Goal: Task Accomplishment & Management: Use online tool/utility

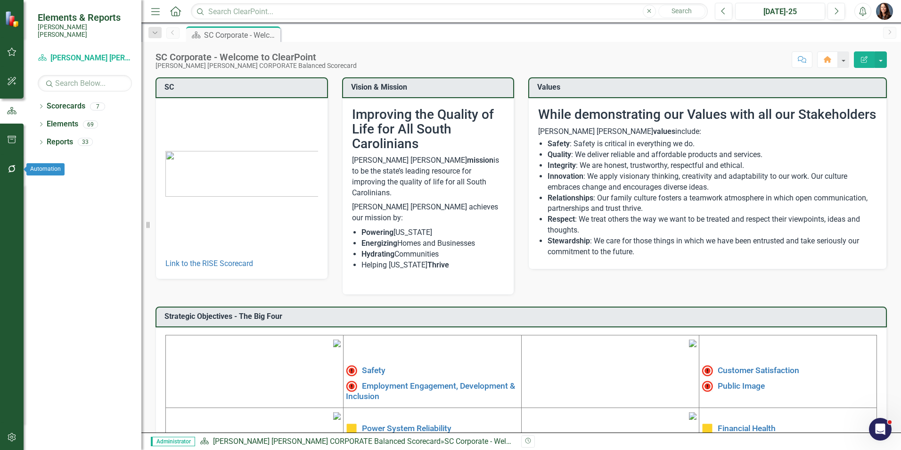
click at [11, 169] on icon "button" at bounding box center [12, 169] width 10 height 8
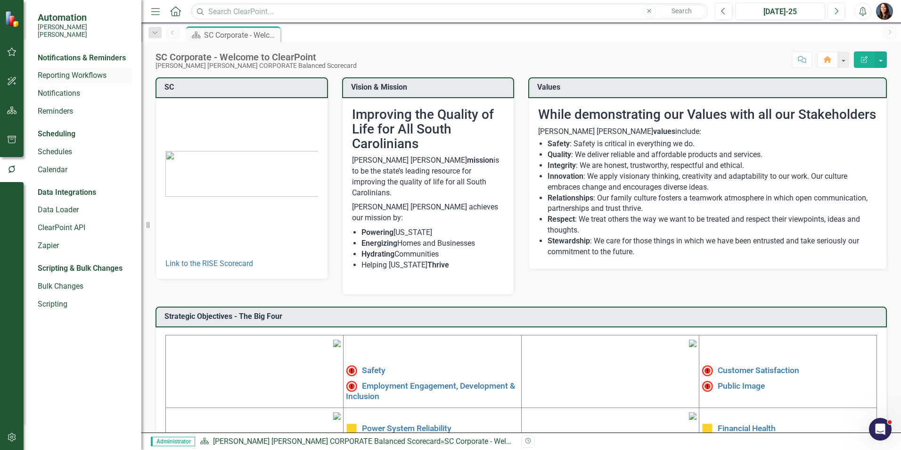
click at [64, 70] on link "Reporting Workflows" at bounding box center [85, 75] width 94 height 11
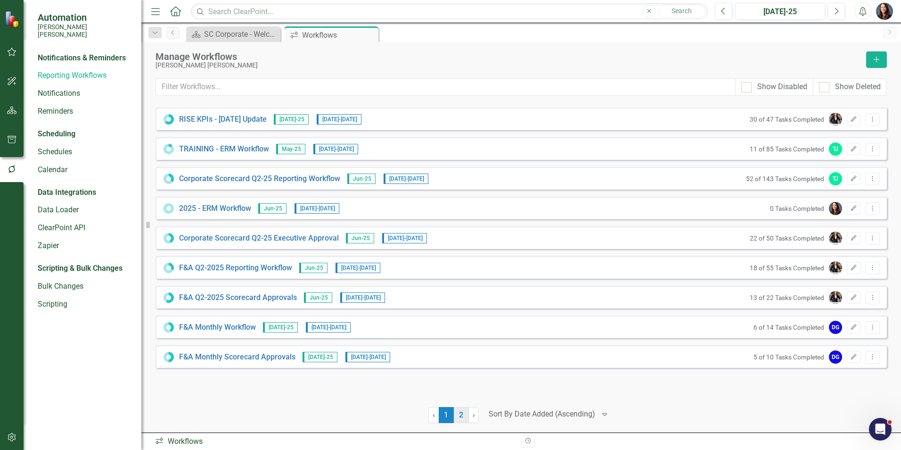
click at [465, 413] on link "2" at bounding box center [461, 415] width 15 height 16
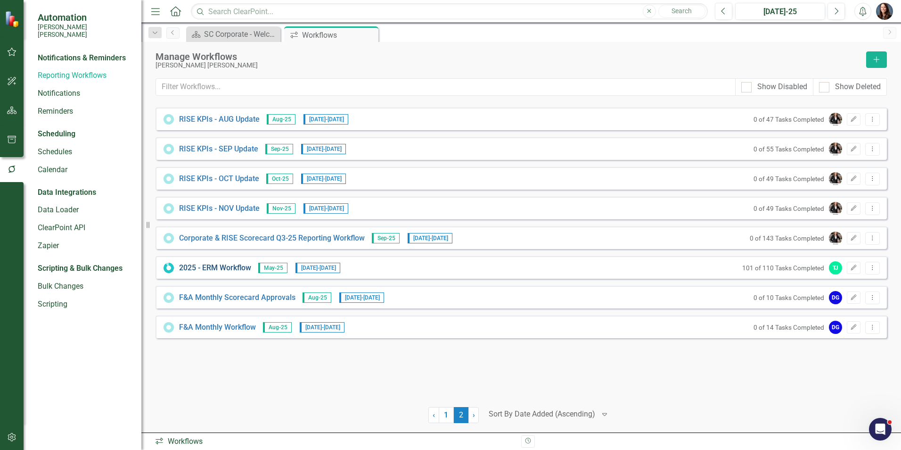
click at [234, 268] on link "2025 - ERM Workflow" at bounding box center [215, 268] width 72 height 11
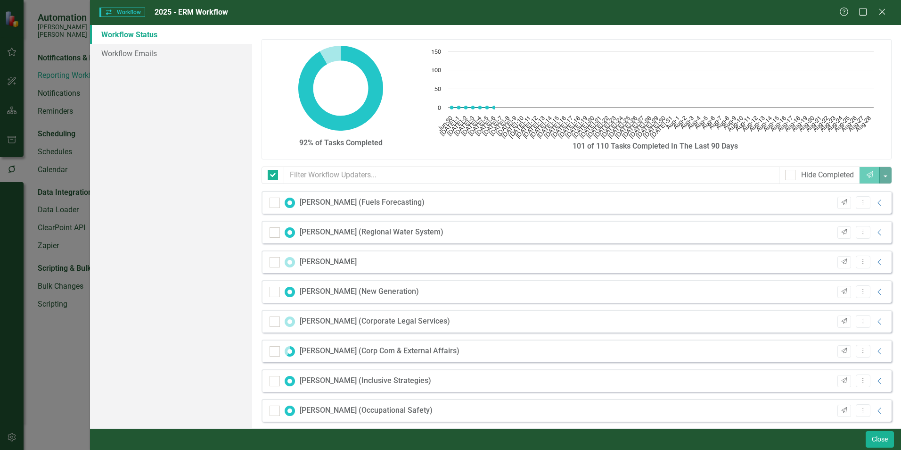
checkbox input "false"
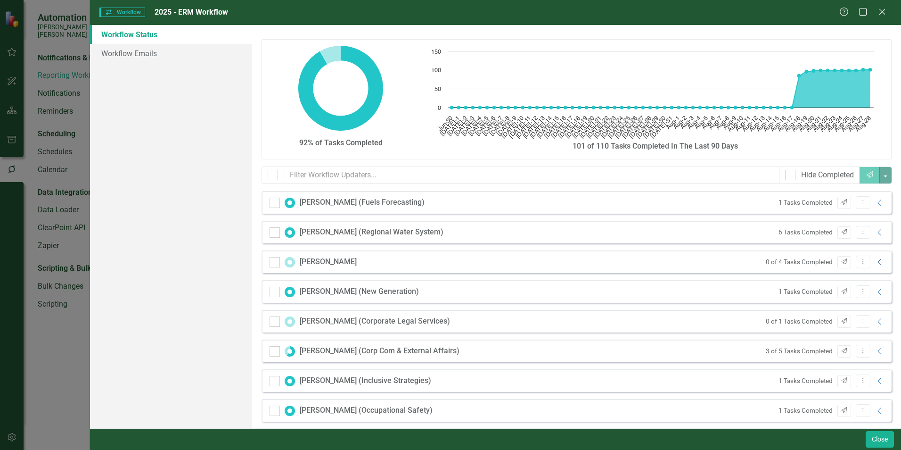
click at [875, 259] on icon "Collapse" at bounding box center [879, 262] width 9 height 8
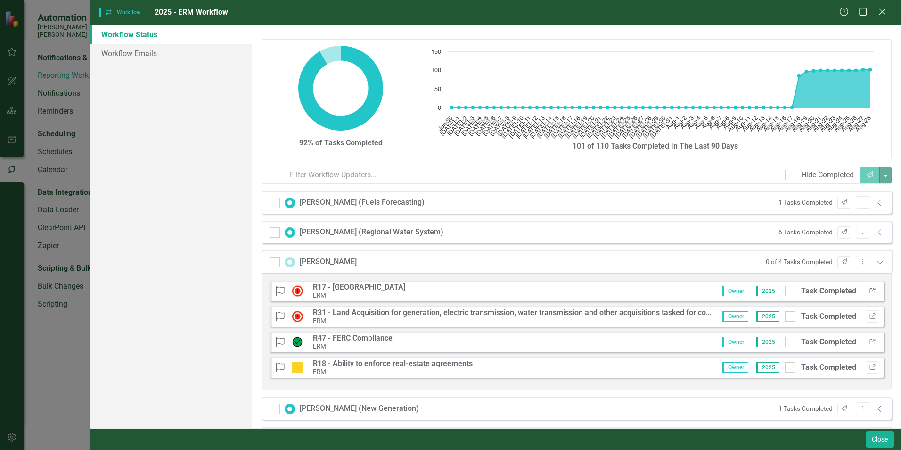
click at [869, 290] on icon "Link" at bounding box center [872, 291] width 7 height 6
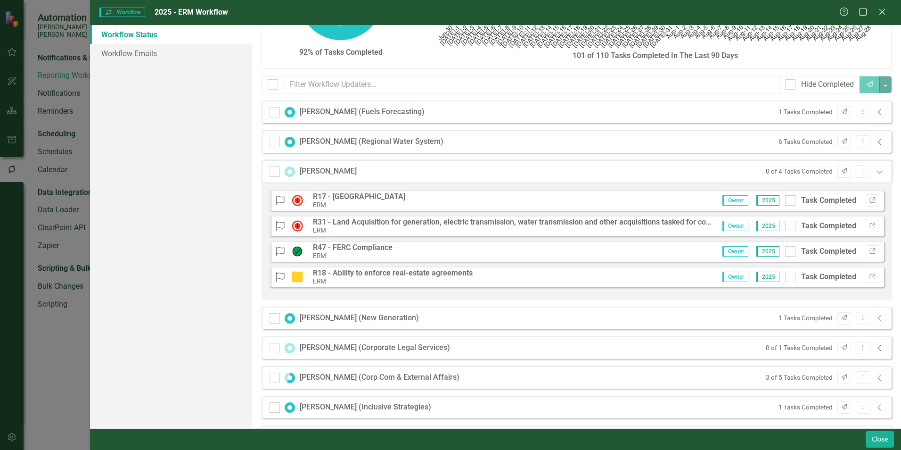
scroll to position [94, 0]
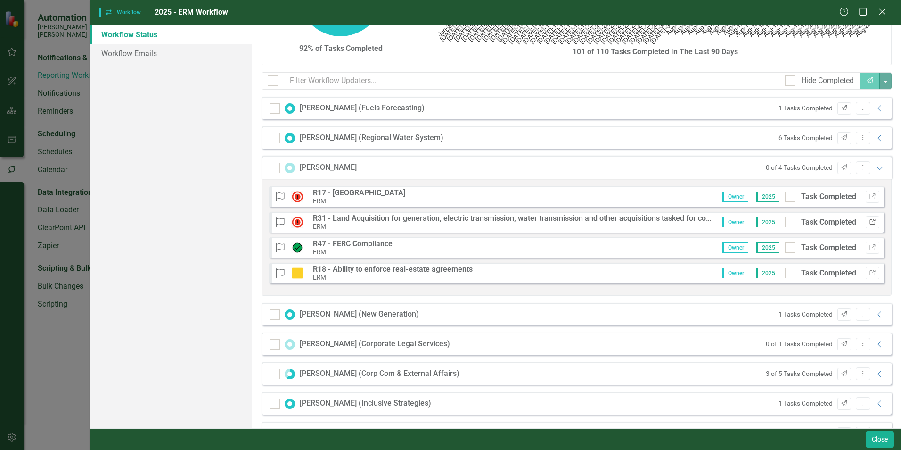
click at [869, 220] on icon "Link" at bounding box center [872, 222] width 7 height 6
click at [869, 247] on icon "Link" at bounding box center [872, 248] width 7 height 6
click at [787, 196] on div at bounding box center [790, 196] width 10 height 10
click at [787, 196] on input "Task Completed" at bounding box center [788, 194] width 6 height 6
checkbox input "true"
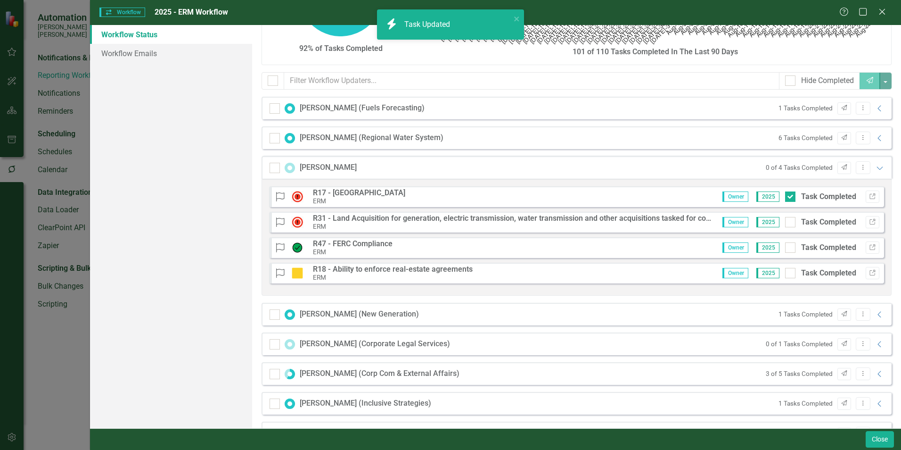
click at [785, 222] on input "Task Completed" at bounding box center [788, 220] width 6 height 6
checkbox input "true"
click at [785, 250] on div at bounding box center [790, 247] width 10 height 10
click at [785, 248] on input "Task Completed" at bounding box center [788, 245] width 6 height 6
checkbox input "true"
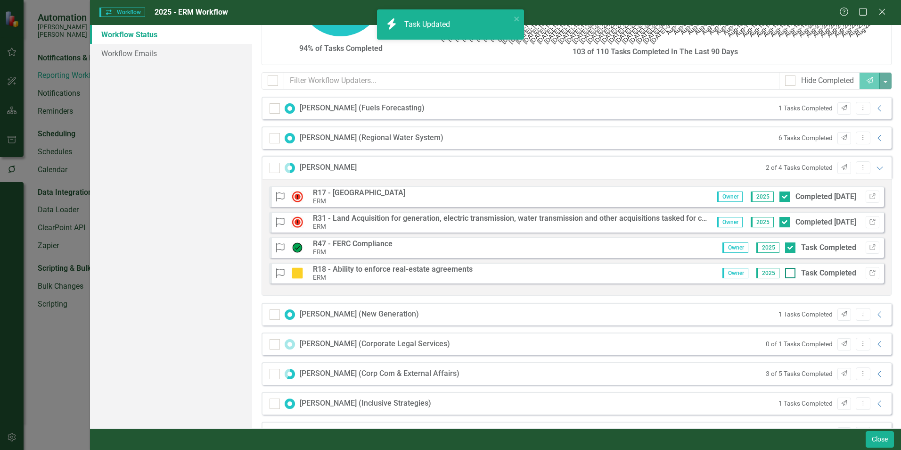
click at [785, 272] on input "Task Completed" at bounding box center [788, 271] width 6 height 6
checkbox input "true"
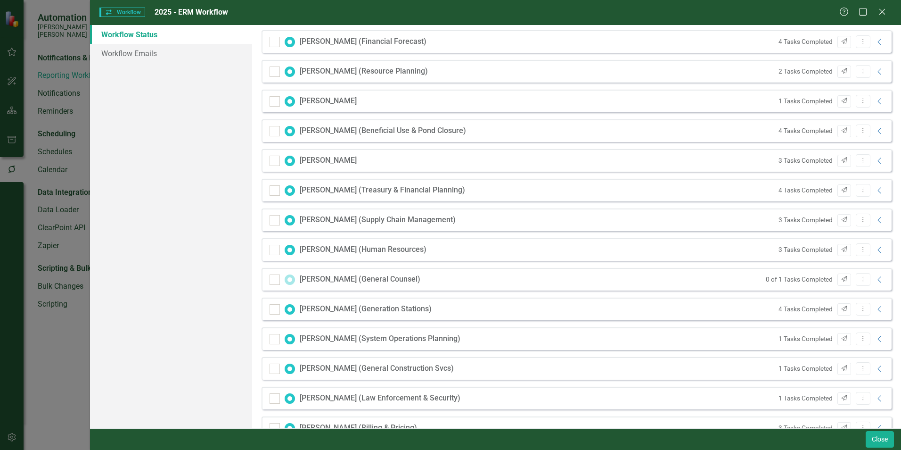
scroll to position [896, 0]
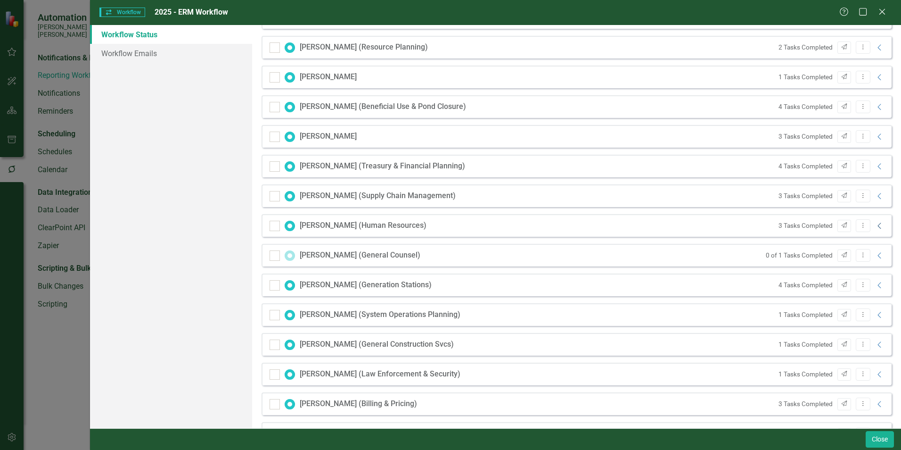
click at [875, 225] on icon "Collapse" at bounding box center [879, 226] width 9 height 8
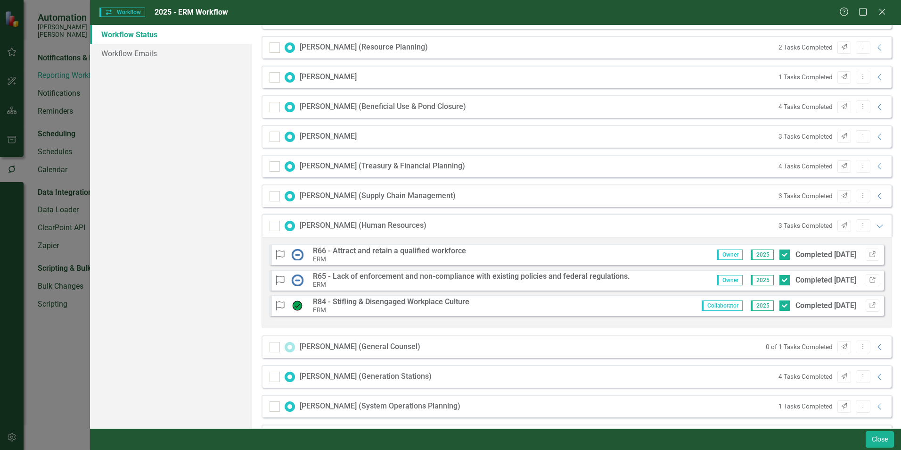
click at [869, 252] on icon "Link" at bounding box center [872, 255] width 7 height 6
click at [780, 256] on div at bounding box center [785, 254] width 10 height 10
click at [780, 256] on input "Completed 8/27/25" at bounding box center [783, 252] width 6 height 6
checkbox input "false"
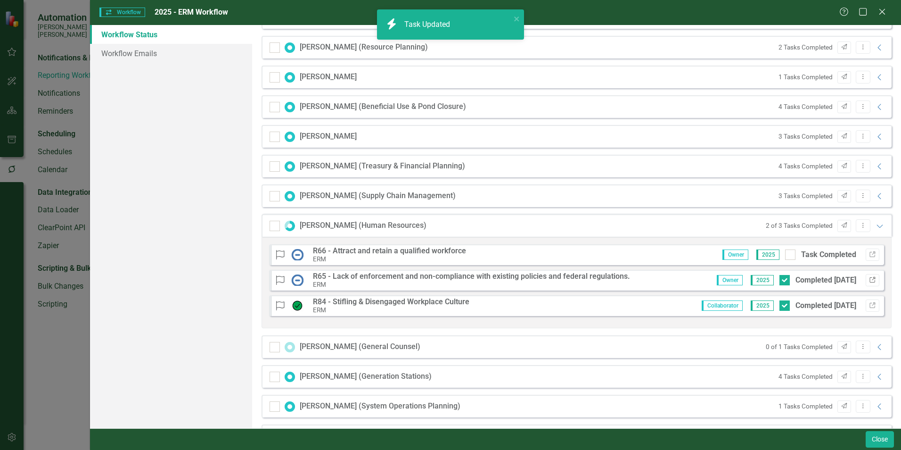
click at [869, 280] on icon "Link" at bounding box center [872, 280] width 7 height 6
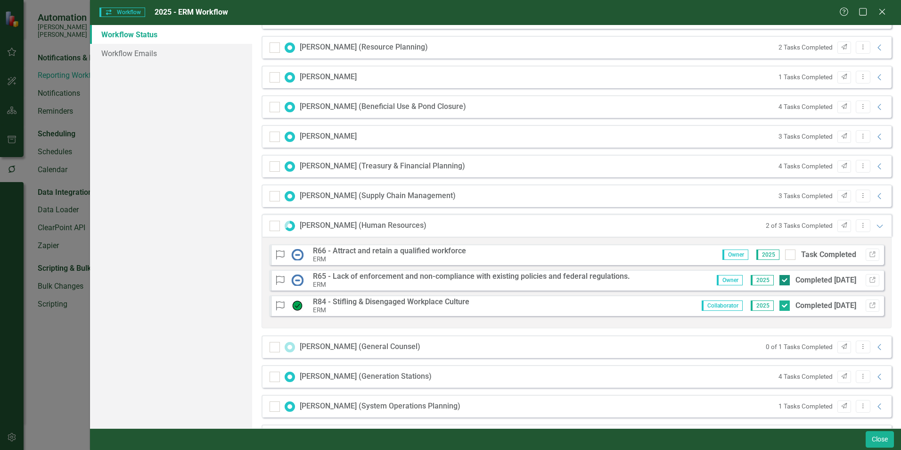
click at [780, 280] on div at bounding box center [785, 280] width 10 height 10
click at [780, 280] on input "Completed 8/27/25" at bounding box center [783, 278] width 6 height 6
checkbox input "false"
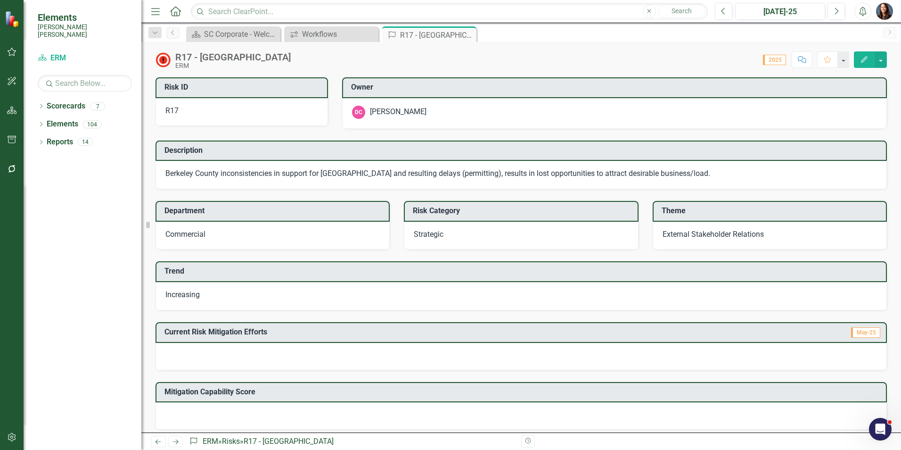
click at [801, 59] on icon "Comment" at bounding box center [802, 59] width 8 height 7
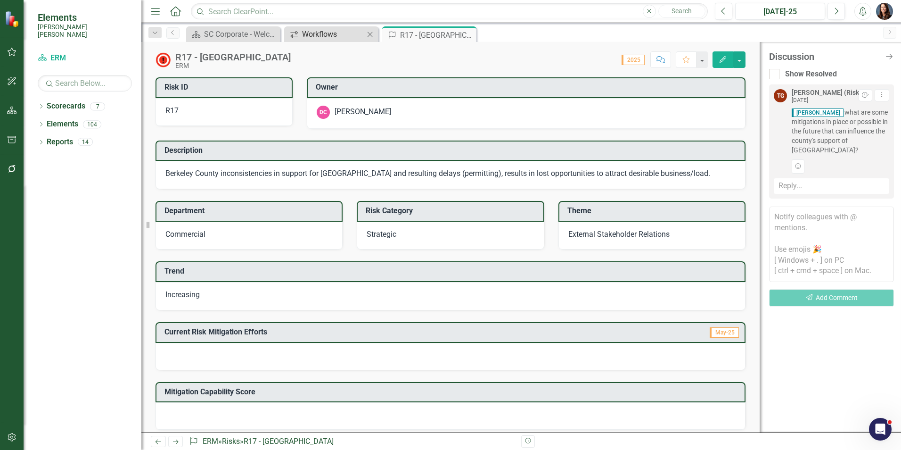
click at [330, 30] on div "Workflows" at bounding box center [333, 34] width 62 height 12
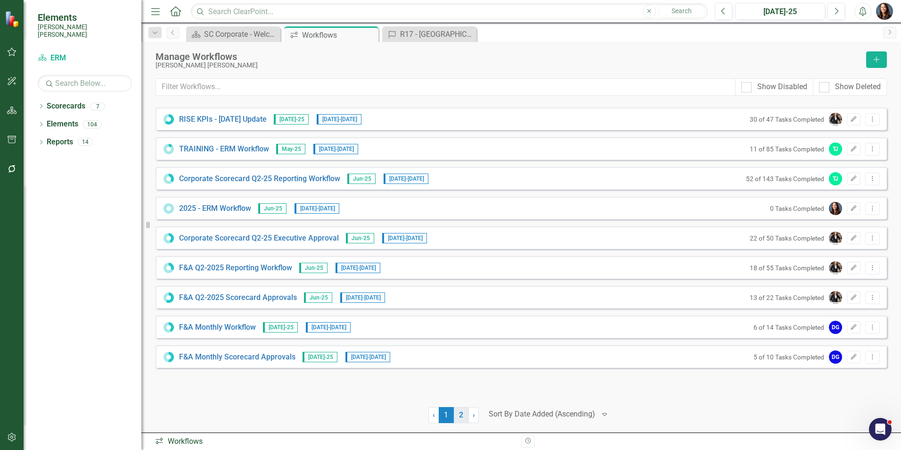
click at [460, 414] on link "2" at bounding box center [461, 415] width 15 height 16
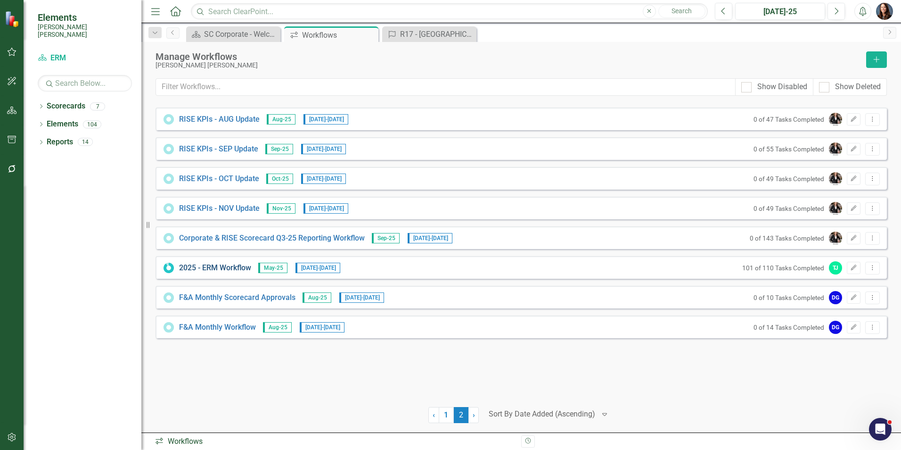
click at [214, 269] on link "2025 - ERM Workflow" at bounding box center [215, 268] width 72 height 11
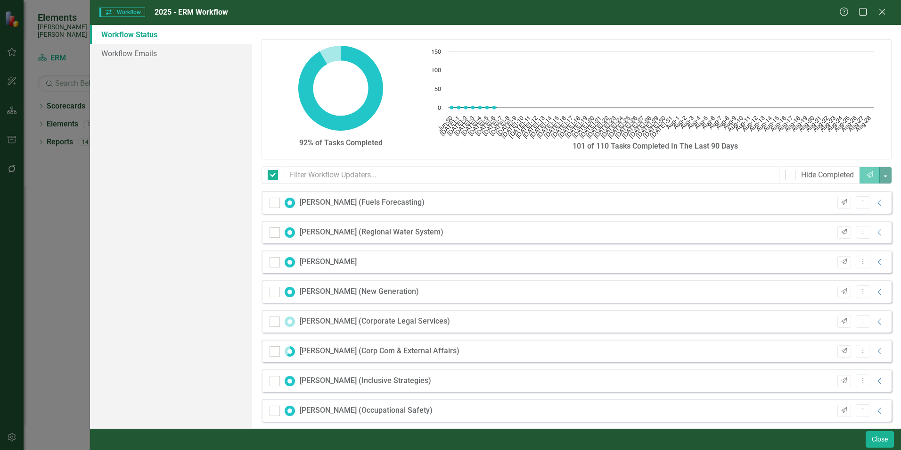
checkbox input "false"
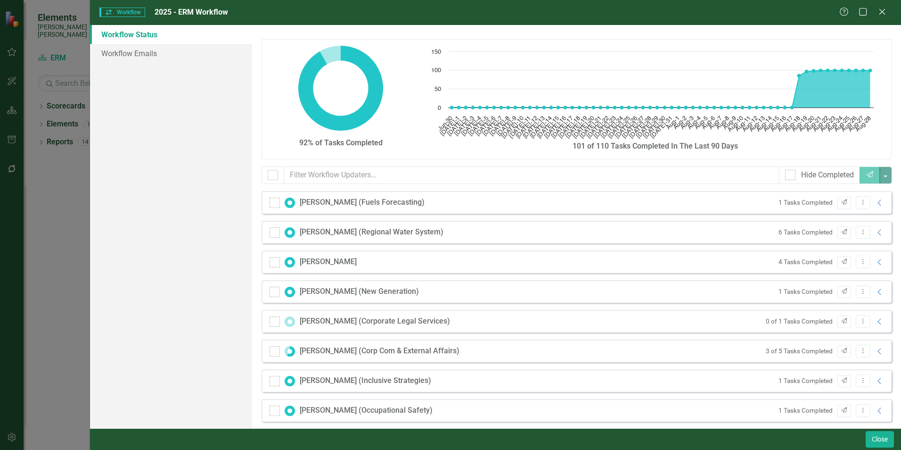
scroll to position [47, 0]
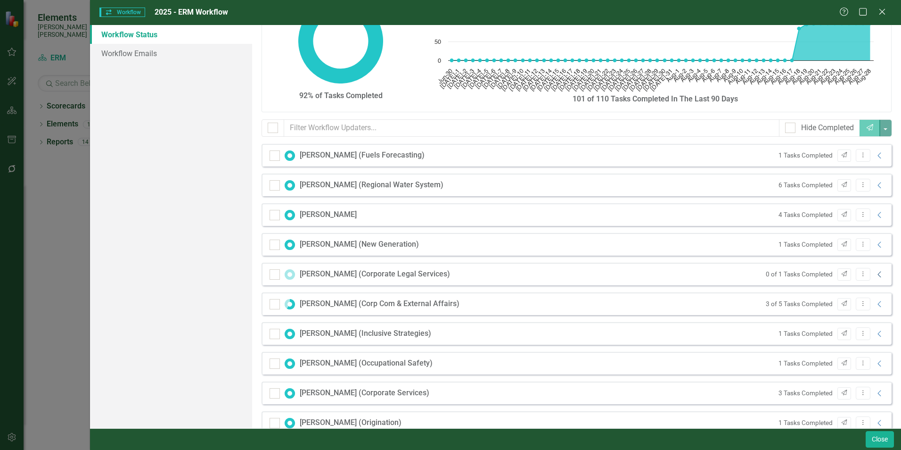
click at [875, 272] on icon "Collapse" at bounding box center [879, 275] width 9 height 8
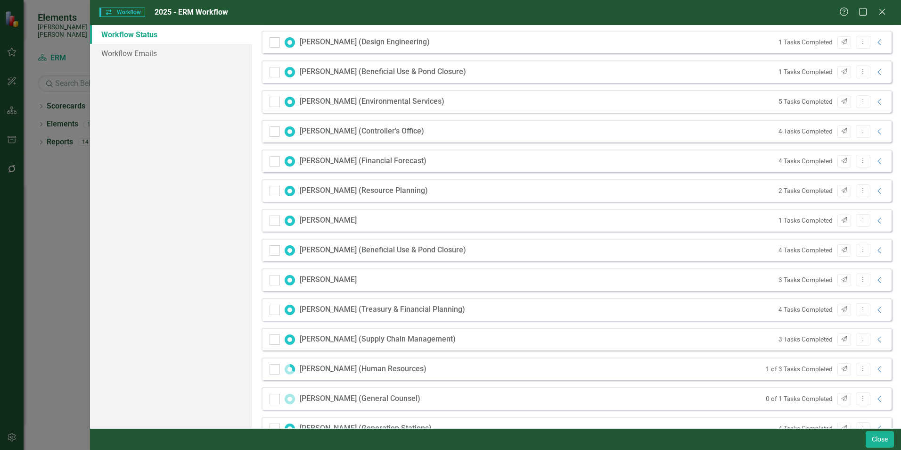
scroll to position [754, 0]
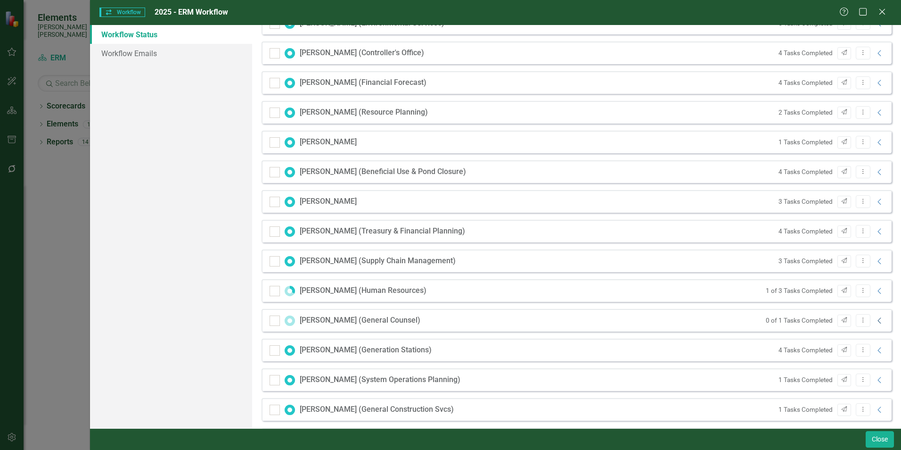
click at [875, 322] on icon "Collapse" at bounding box center [879, 321] width 9 height 8
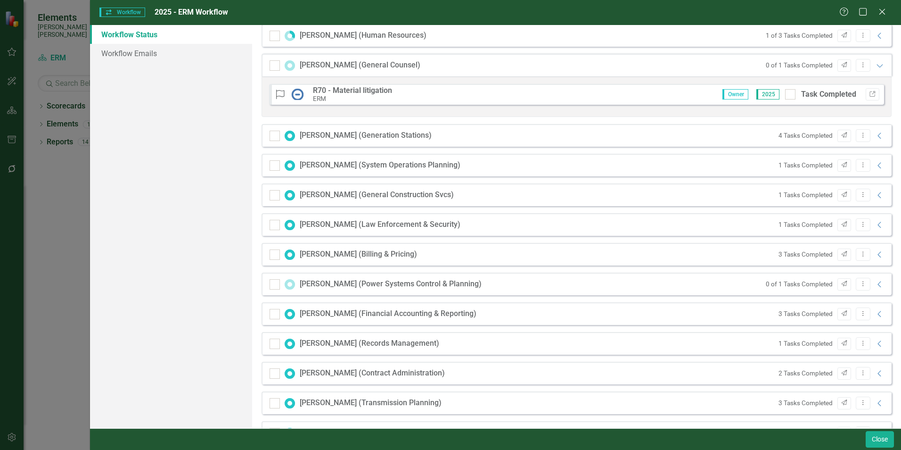
scroll to position [1037, 0]
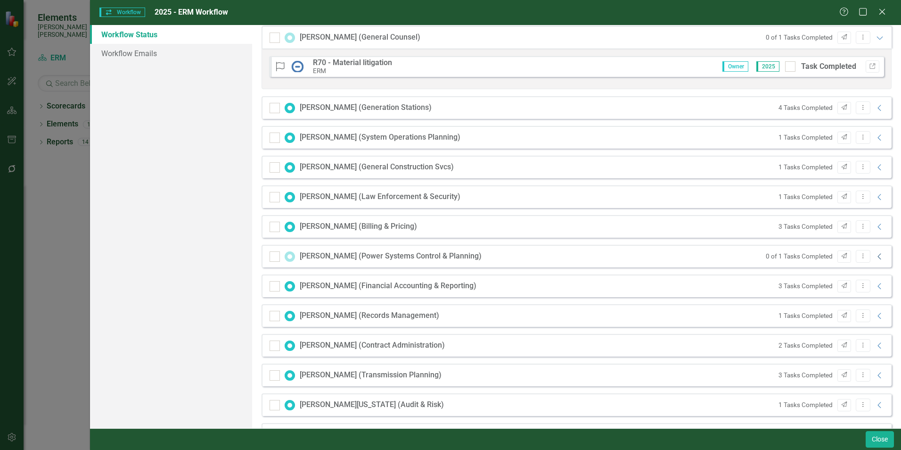
click at [875, 256] on icon "Collapse" at bounding box center [879, 257] width 9 height 8
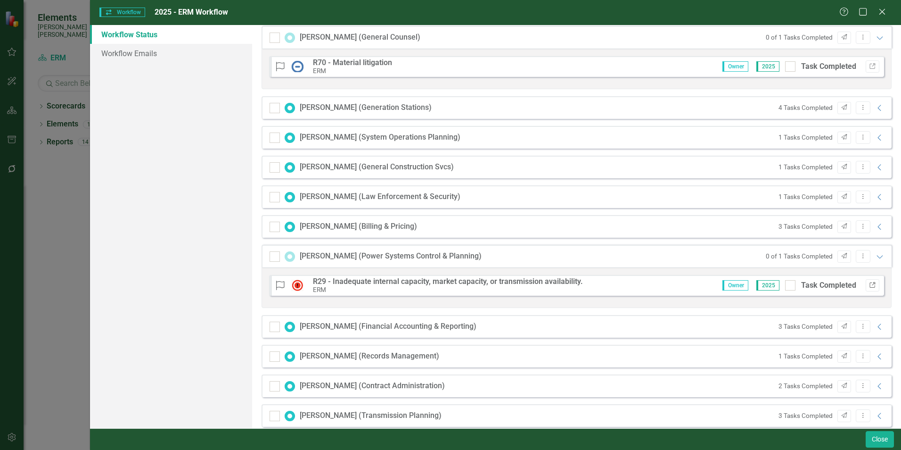
click at [869, 285] on icon "Link" at bounding box center [872, 285] width 7 height 6
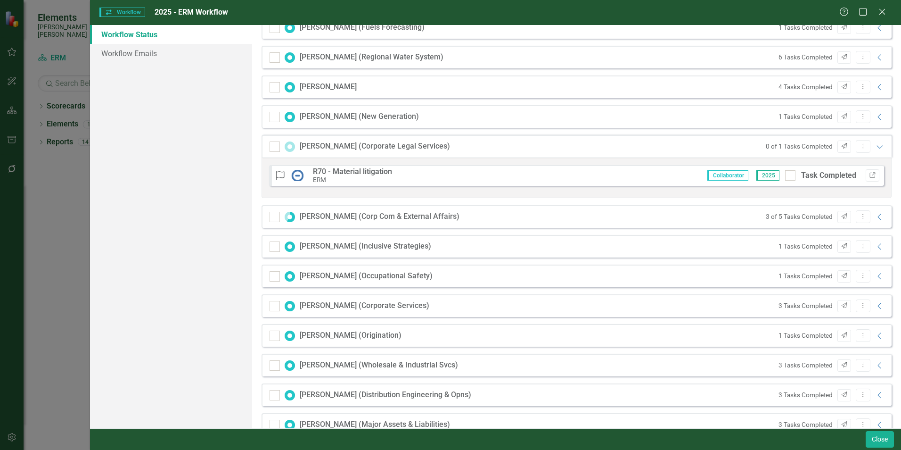
scroll to position [189, 0]
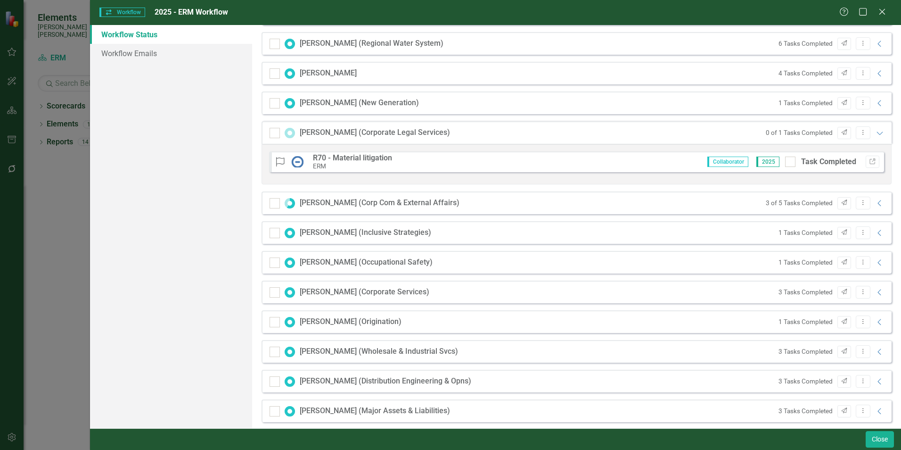
click at [872, 208] on div "3 of 5 Tasks Completed Send Dropdown Menu Collapse" at bounding box center [823, 203] width 124 height 13
click at [875, 204] on icon "Collapse" at bounding box center [879, 203] width 9 height 8
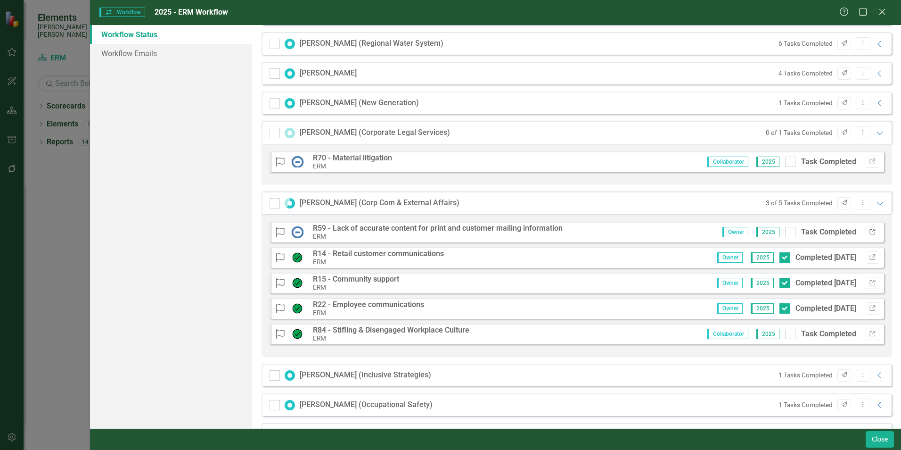
click at [869, 232] on icon "Link" at bounding box center [872, 232] width 7 height 6
click at [870, 231] on icon "button" at bounding box center [873, 232] width 6 height 6
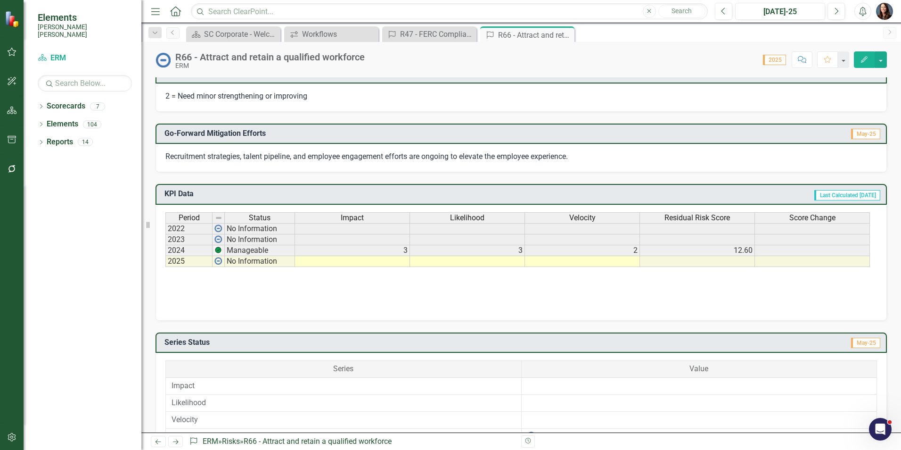
scroll to position [271, 0]
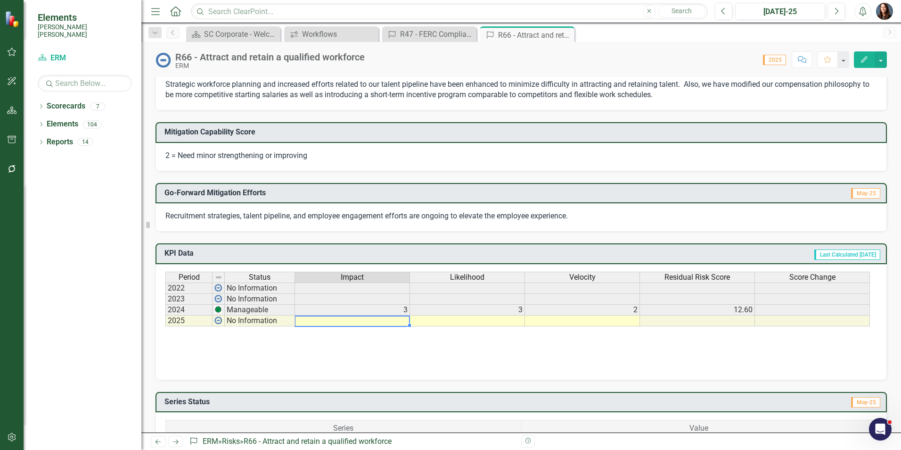
click at [382, 321] on td at bounding box center [352, 320] width 115 height 11
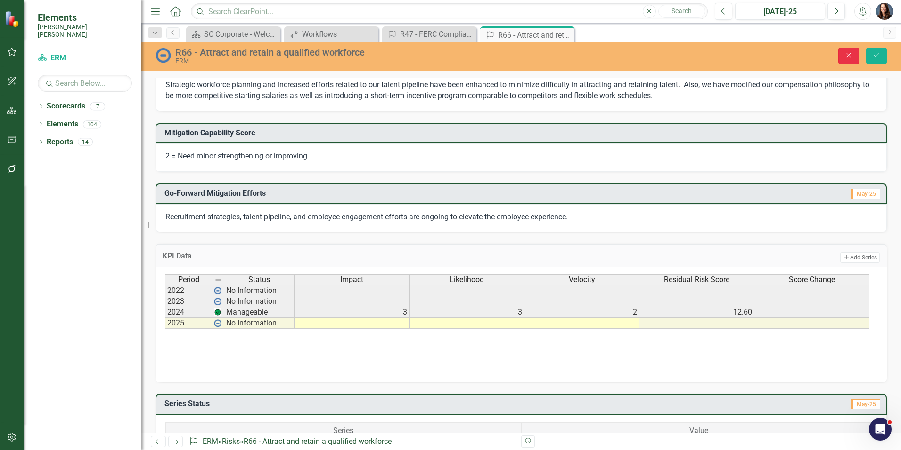
click at [857, 54] on button "Close" at bounding box center [849, 56] width 21 height 17
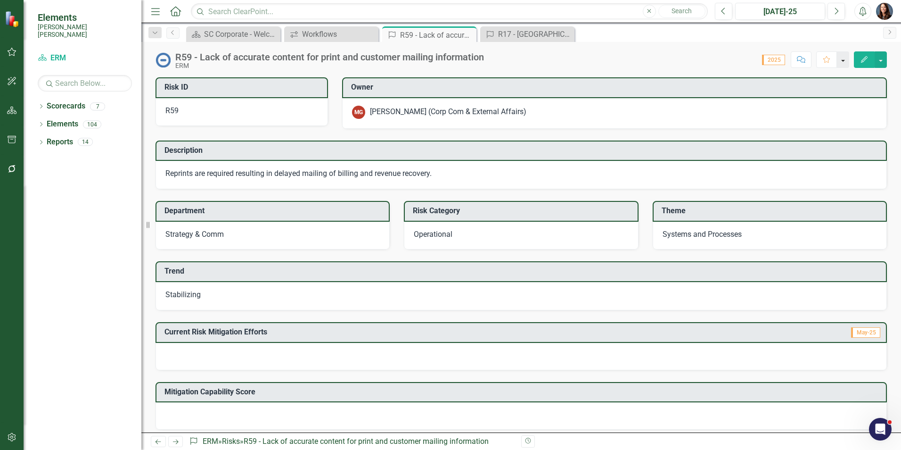
click at [848, 60] on button "button" at bounding box center [843, 59] width 12 height 17
click at [886, 61] on button "button" at bounding box center [881, 59] width 12 height 17
click at [852, 148] on link "PDF Export to PDF" at bounding box center [847, 149] width 77 height 17
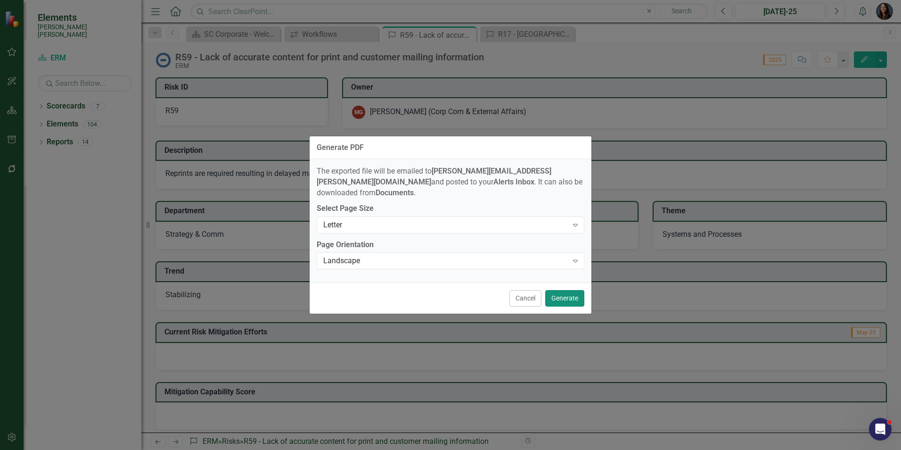
click at [561, 290] on button "Generate" at bounding box center [564, 298] width 39 height 17
